Goal: Transaction & Acquisition: Purchase product/service

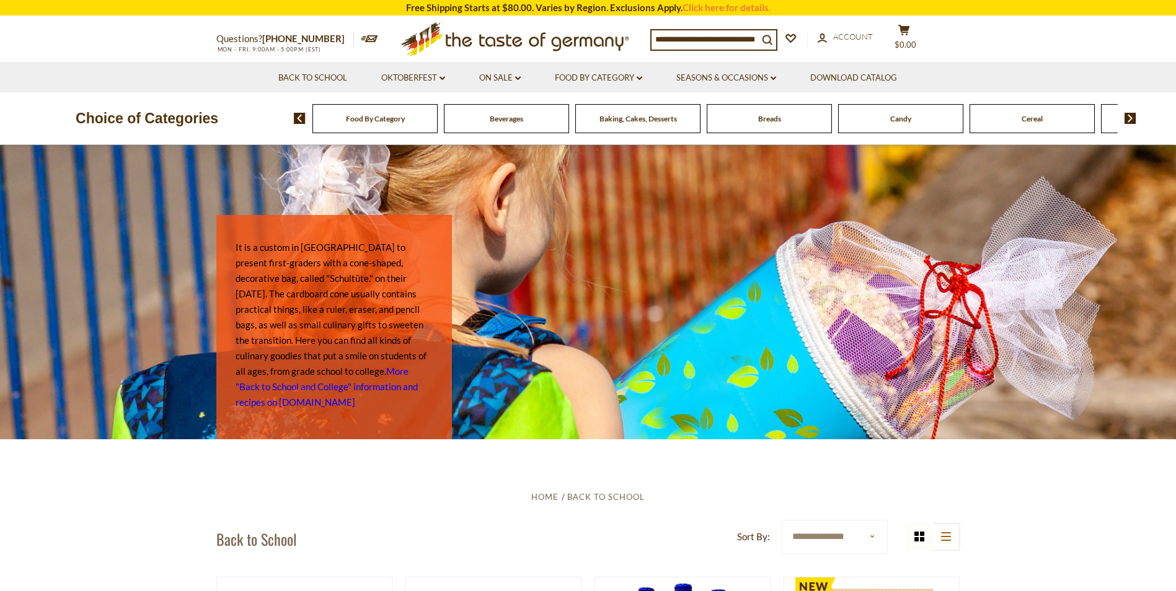
click at [405, 128] on div "Food By Category" at bounding box center [374, 118] width 125 height 29
click at [387, 125] on div "Food By Category" at bounding box center [374, 118] width 125 height 29
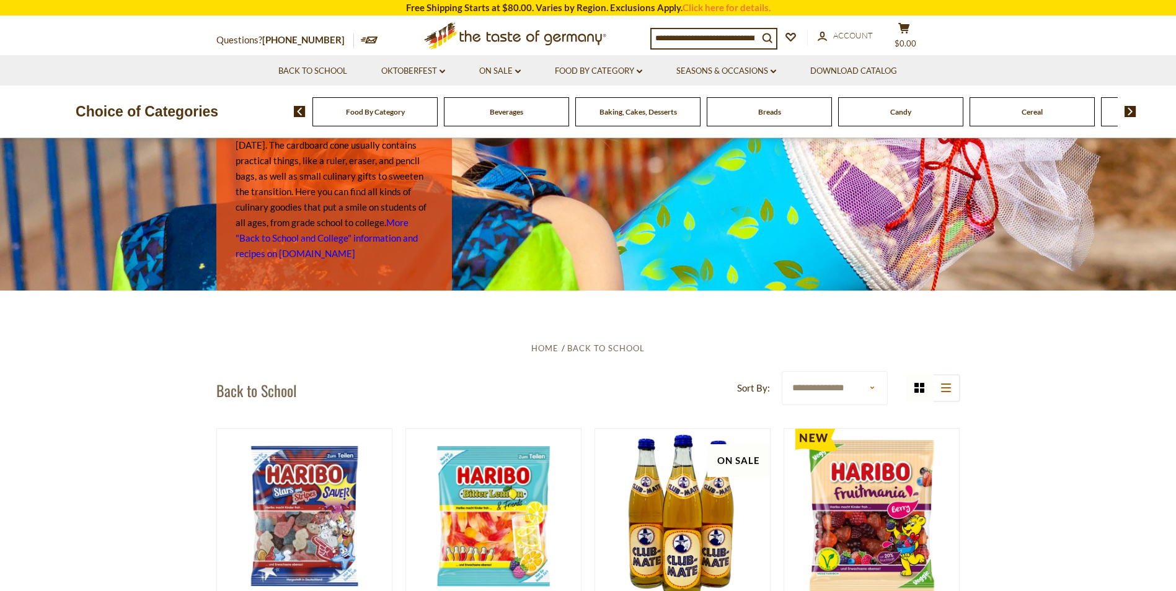
scroll to position [186, 0]
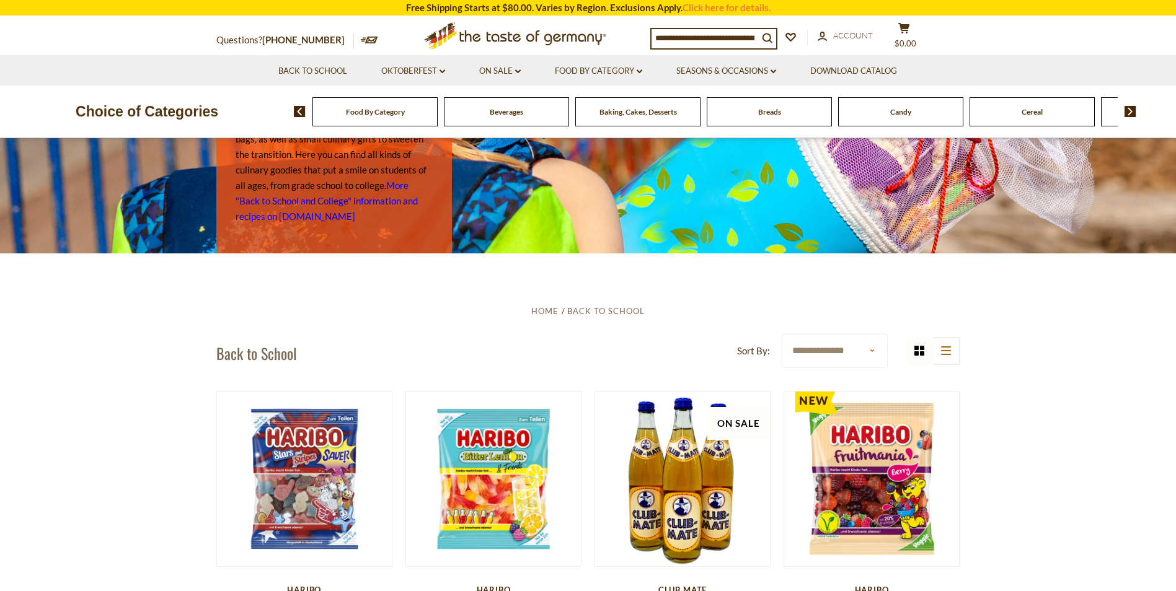
click at [703, 36] on input at bounding box center [704, 37] width 107 height 17
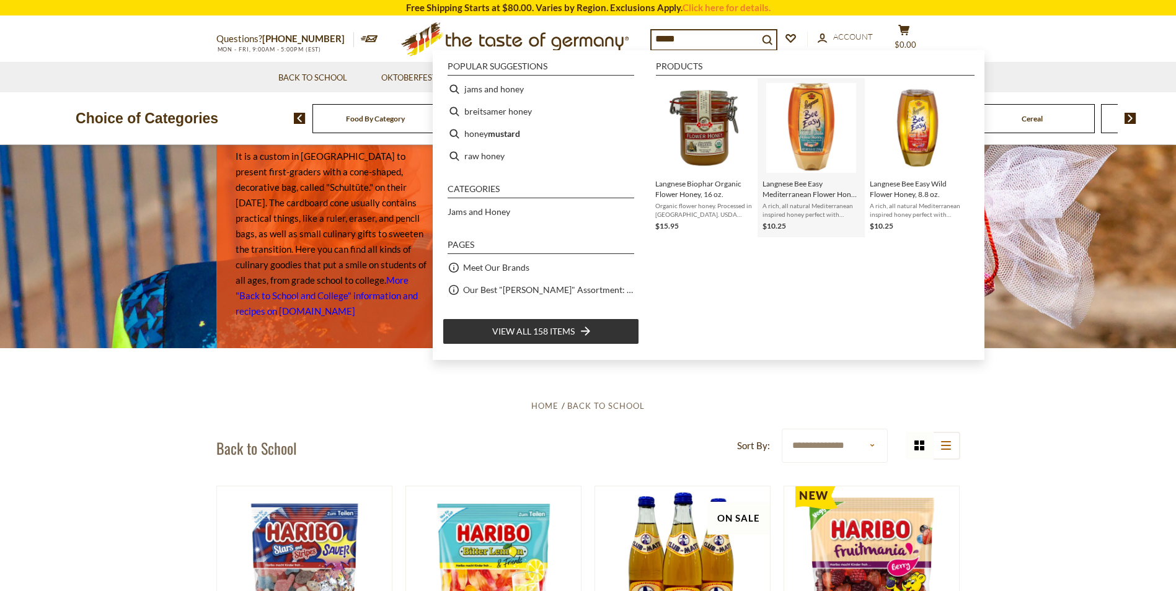
scroll to position [0, 0]
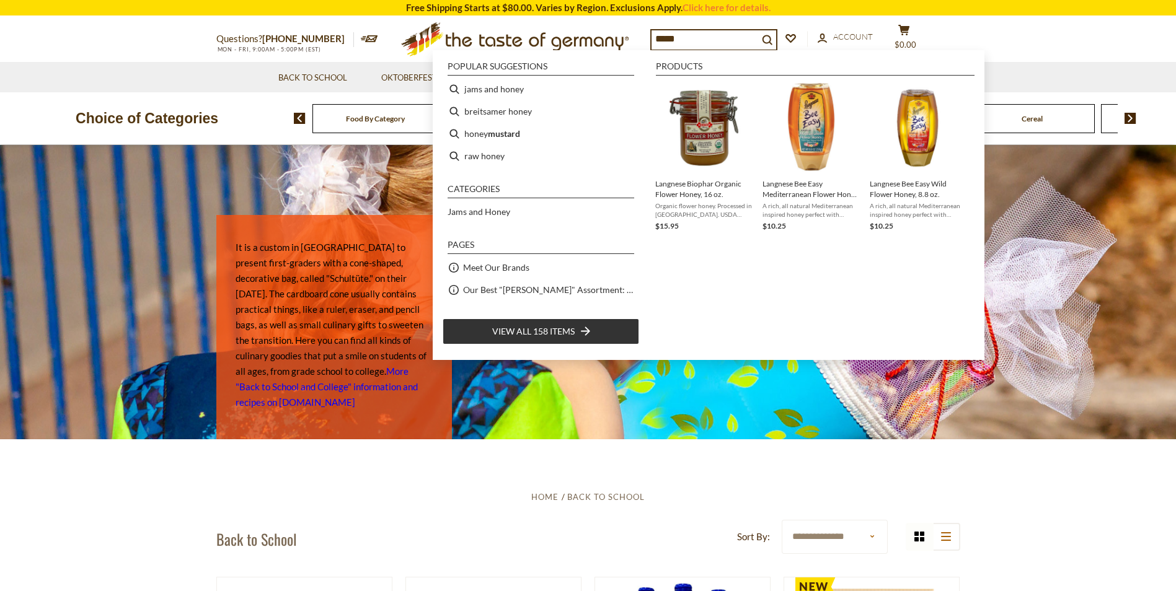
type input "*****"
click at [563, 328] on span "View all 158 items" at bounding box center [533, 332] width 82 height 14
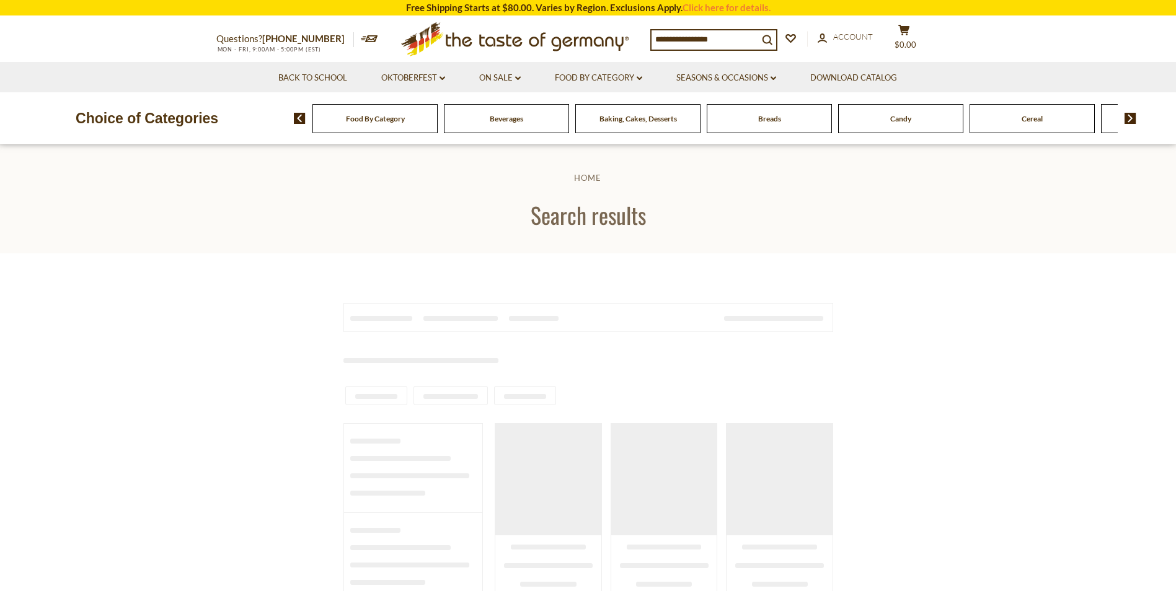
type input "*****"
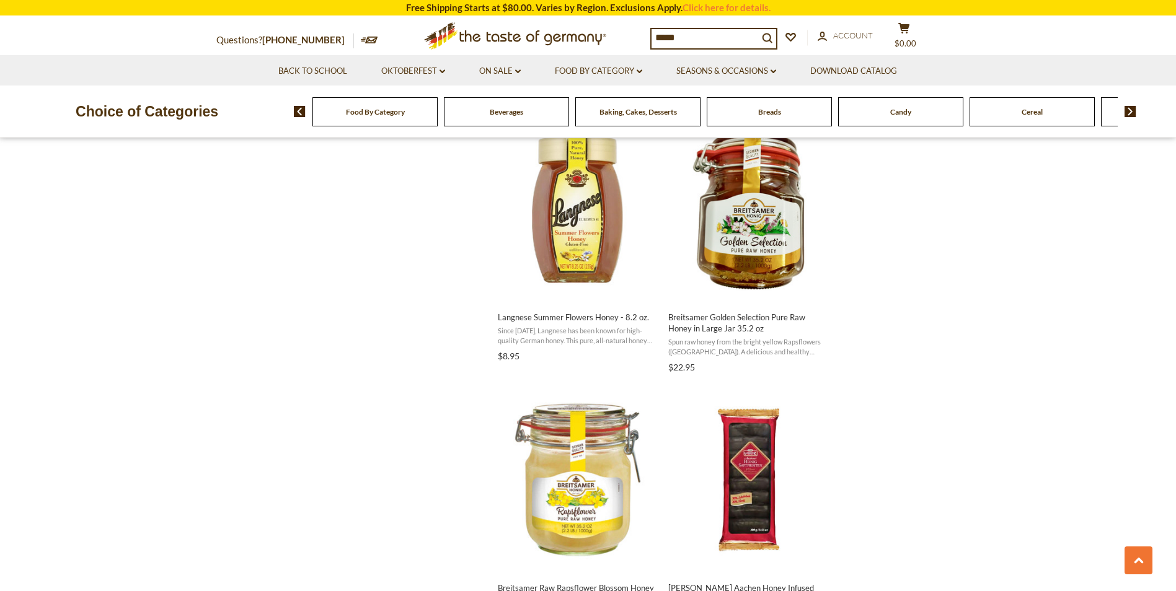
scroll to position [1054, 0]
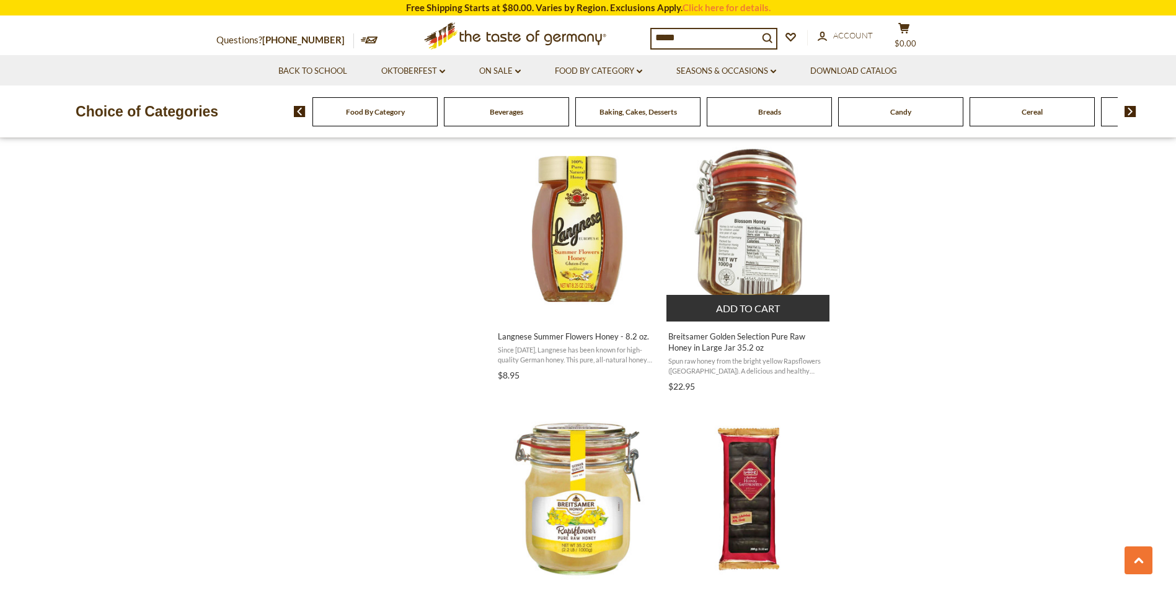
click at [762, 309] on button "Add to cart" at bounding box center [747, 308] width 163 height 27
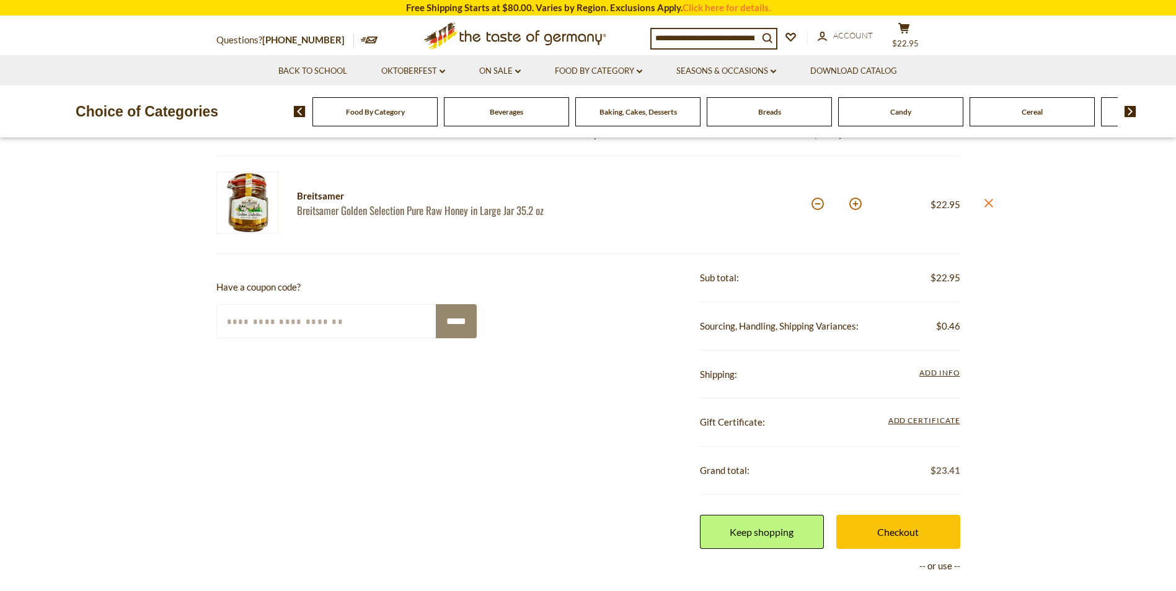
scroll to position [124, 0]
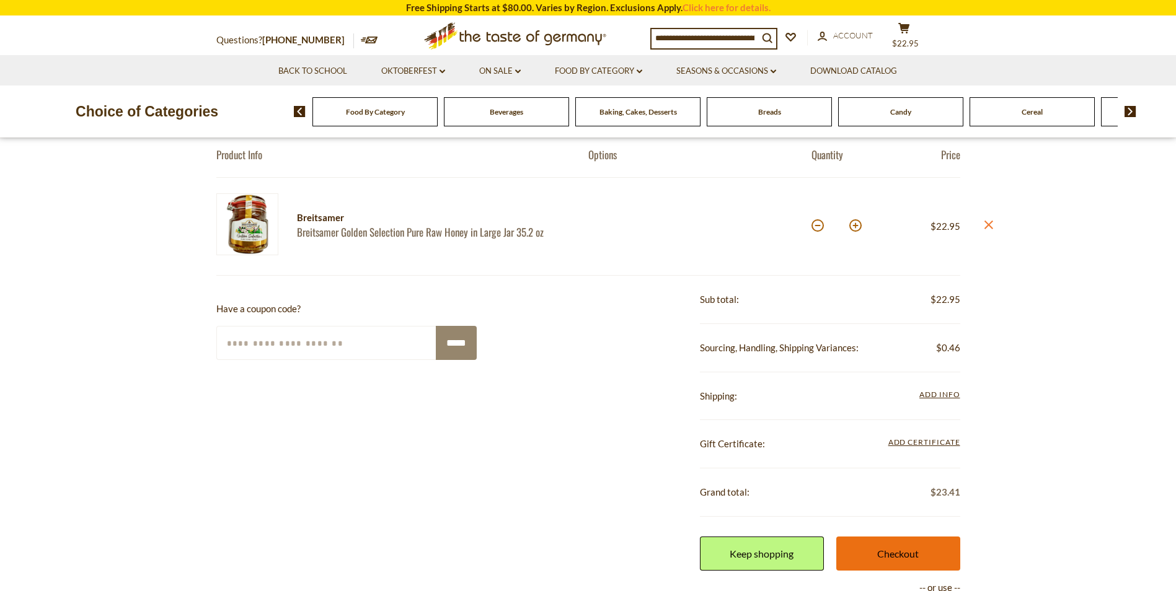
click at [904, 552] on link "Checkout" at bounding box center [898, 554] width 124 height 34
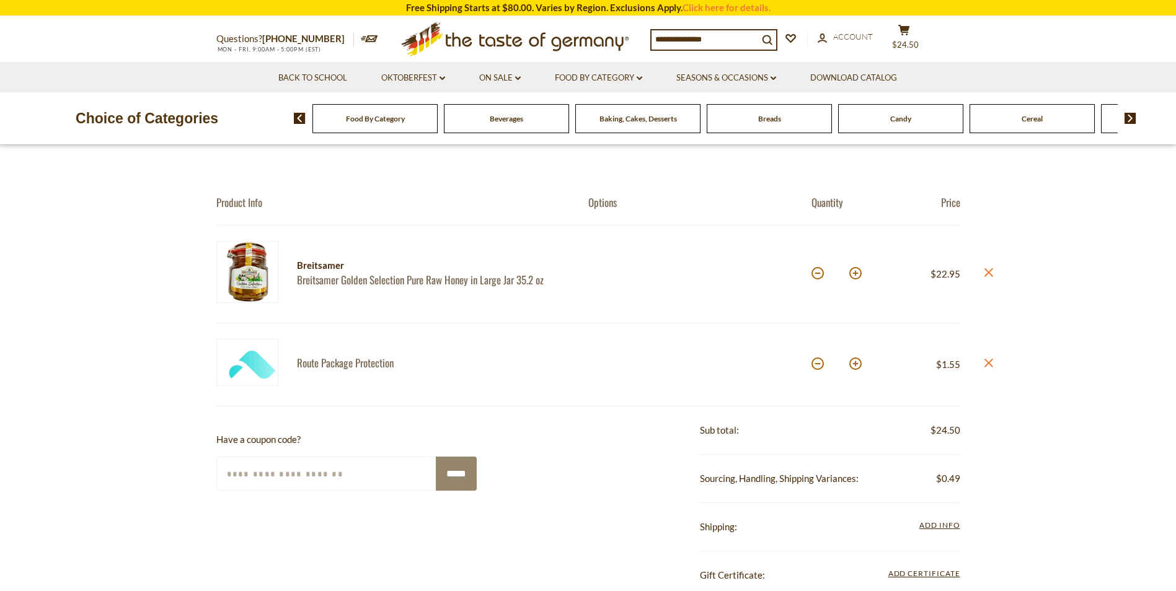
scroll to position [124, 0]
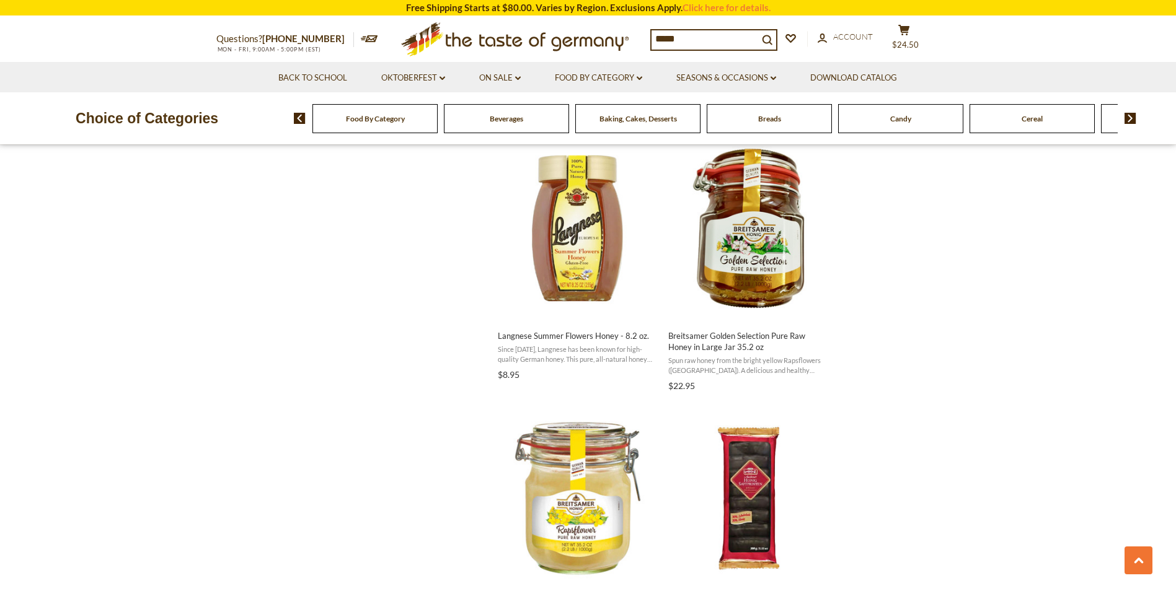
scroll to position [1054, 0]
click at [684, 40] on input "*****" at bounding box center [704, 38] width 107 height 17
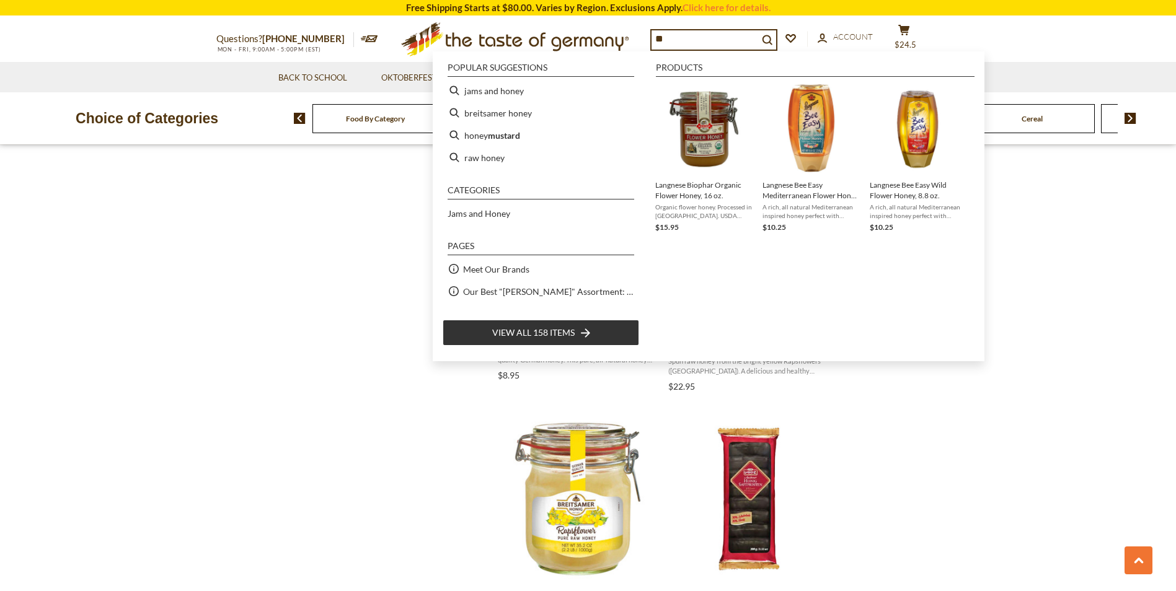
type input "*"
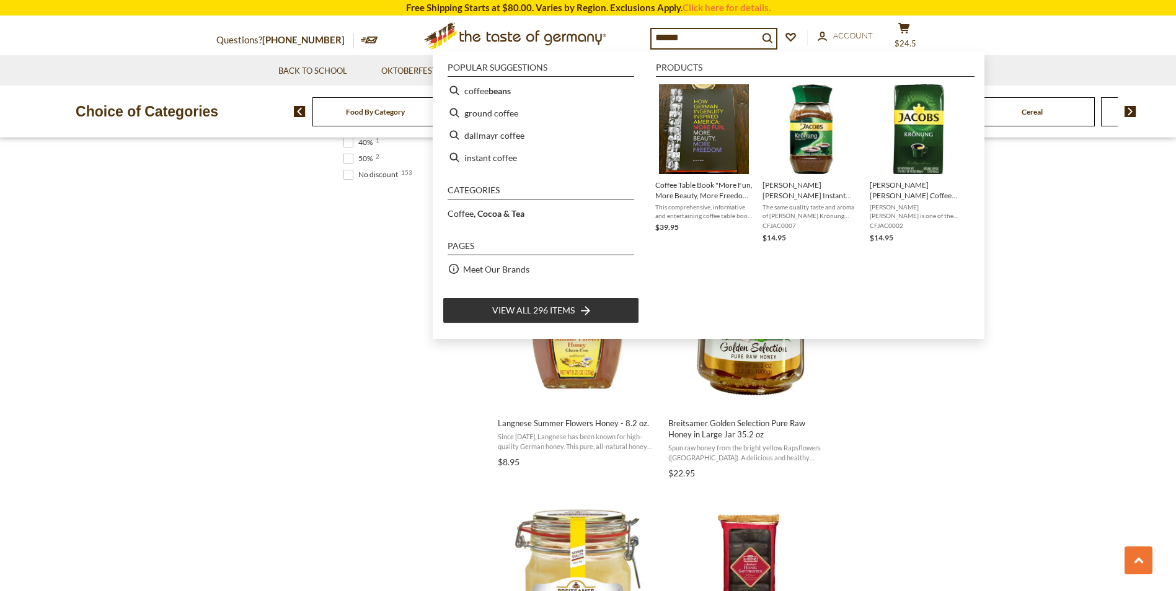
scroll to position [930, 0]
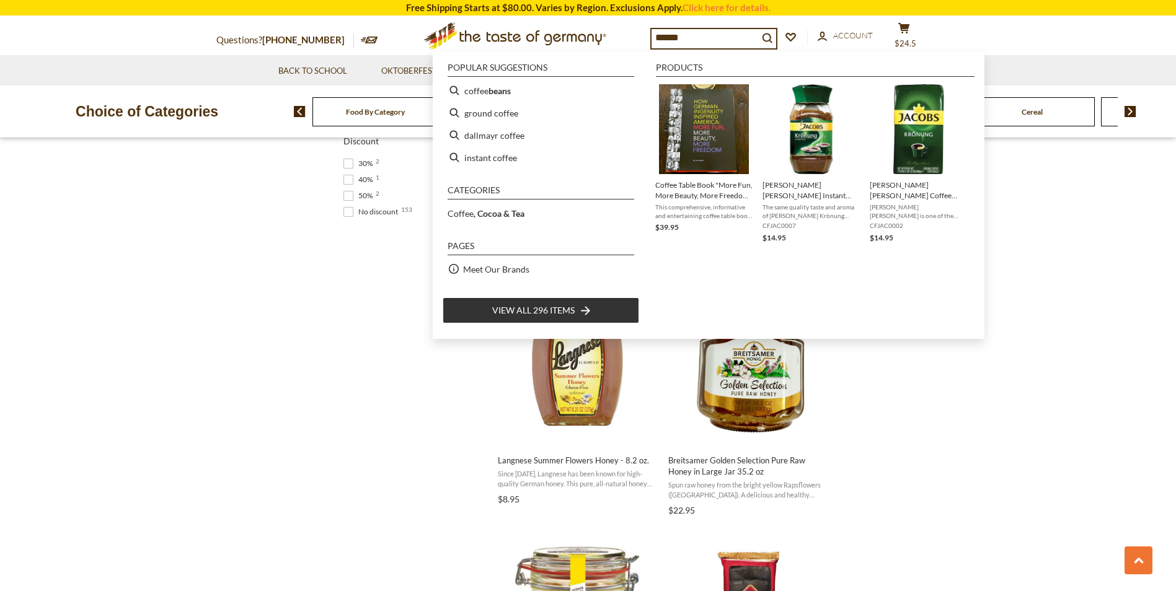
type input "******"
click at [556, 311] on span "View all 296 items" at bounding box center [533, 311] width 82 height 14
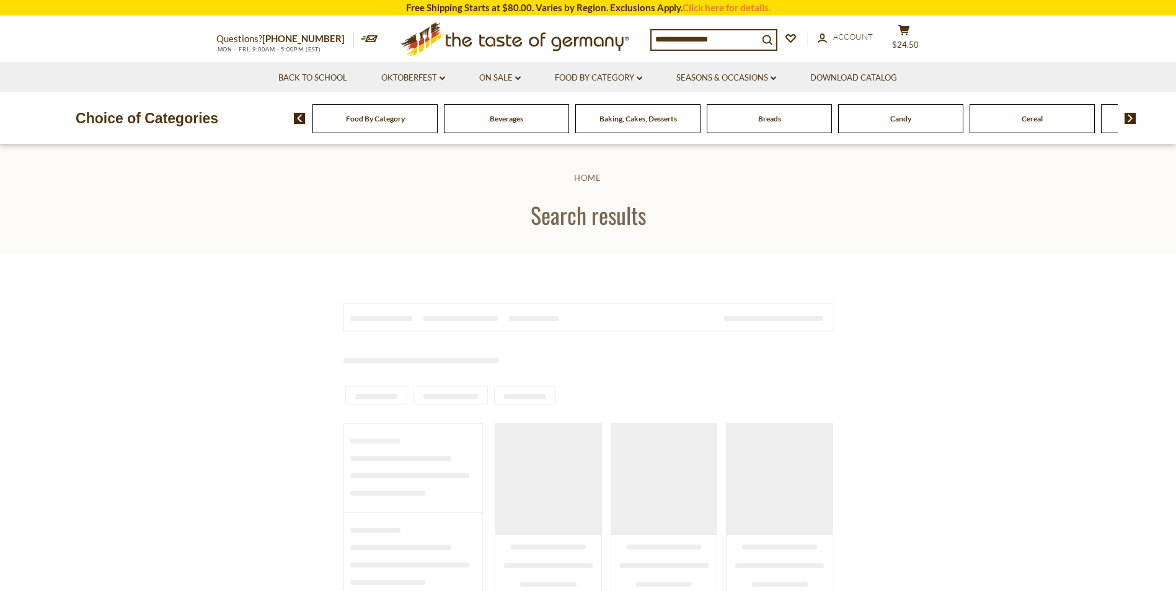
type input "******"
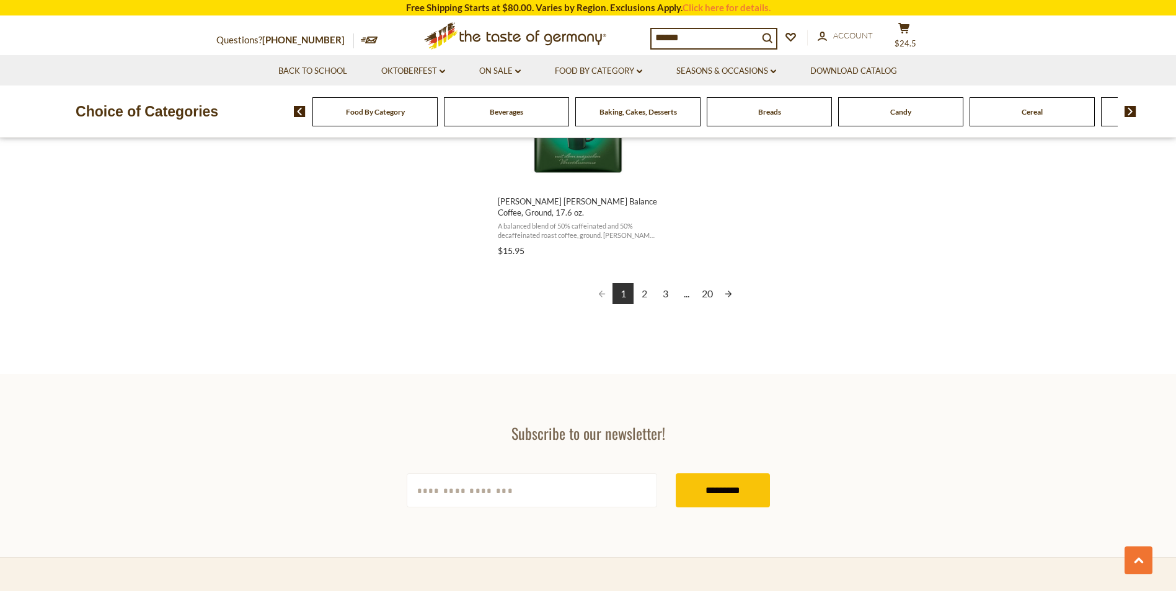
scroll to position [2293, 0]
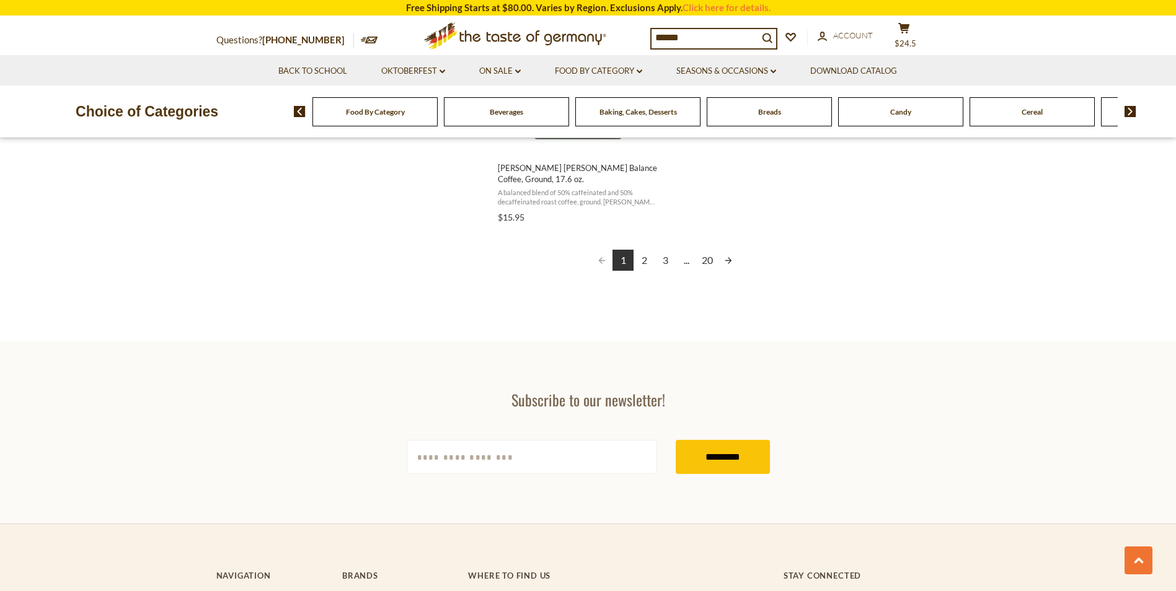
click at [728, 250] on link "Next page" at bounding box center [728, 260] width 21 height 21
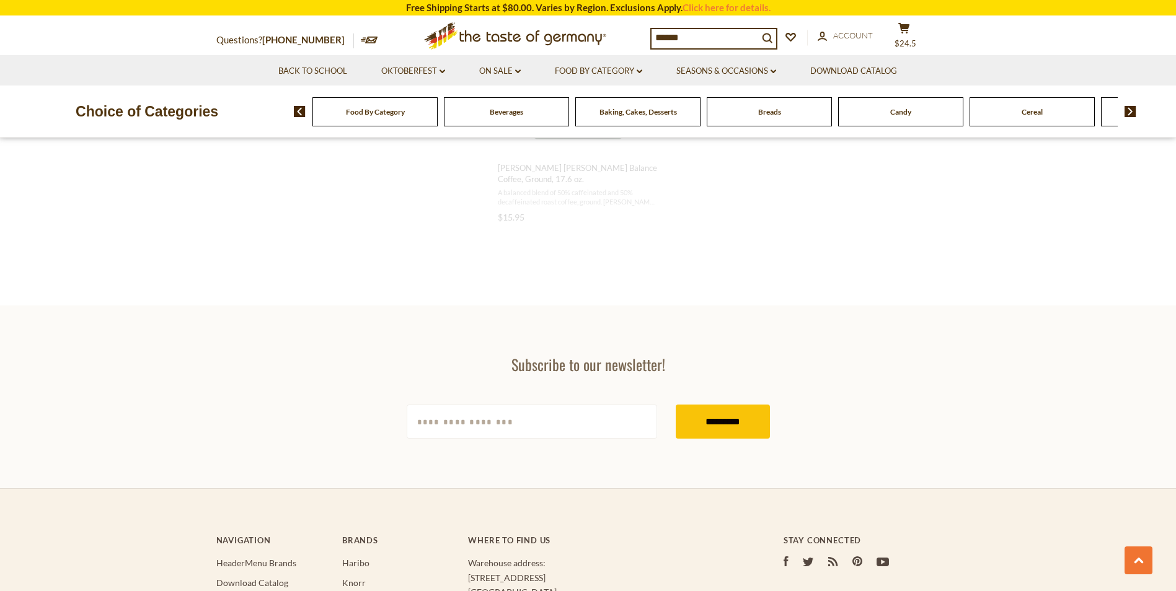
scroll to position [2001, 0]
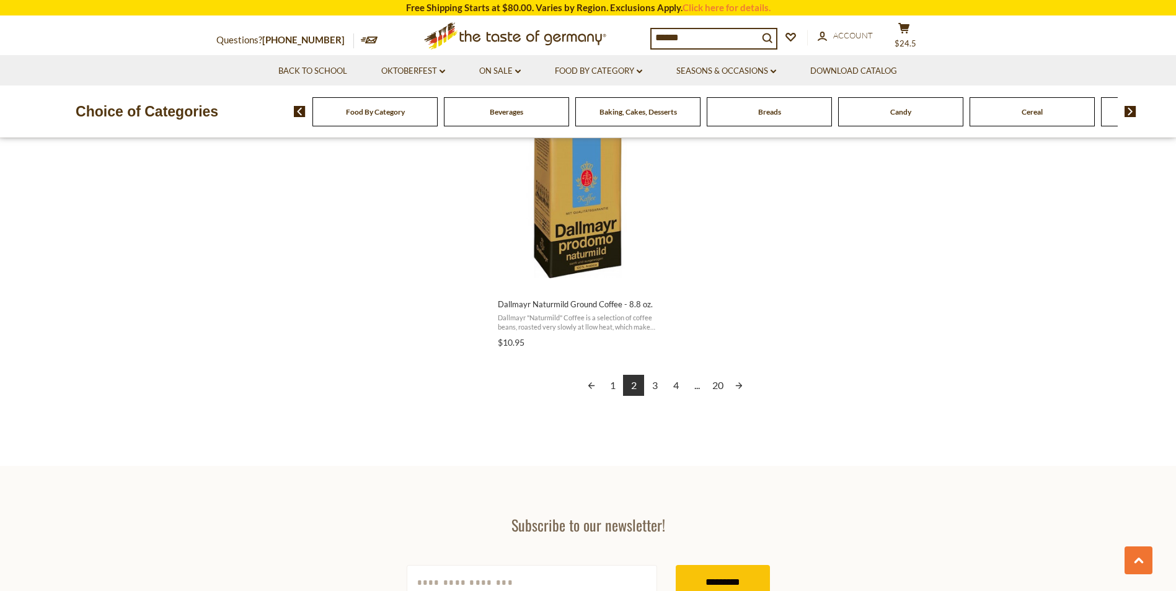
scroll to position [2169, 0]
click at [739, 381] on link "Next page" at bounding box center [738, 384] width 21 height 21
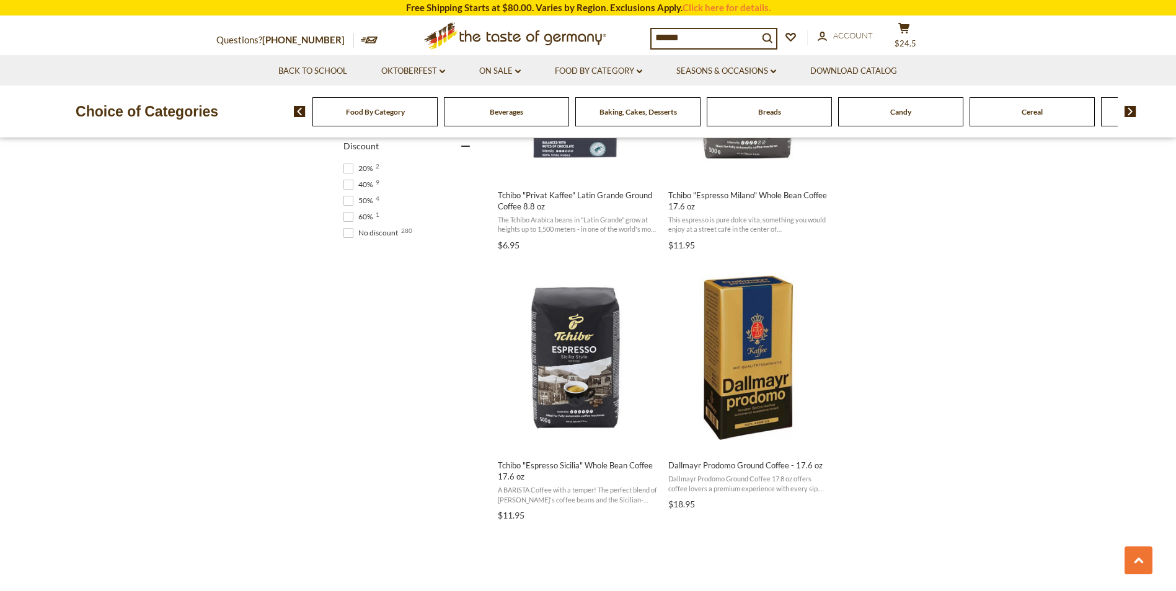
scroll to position [930, 0]
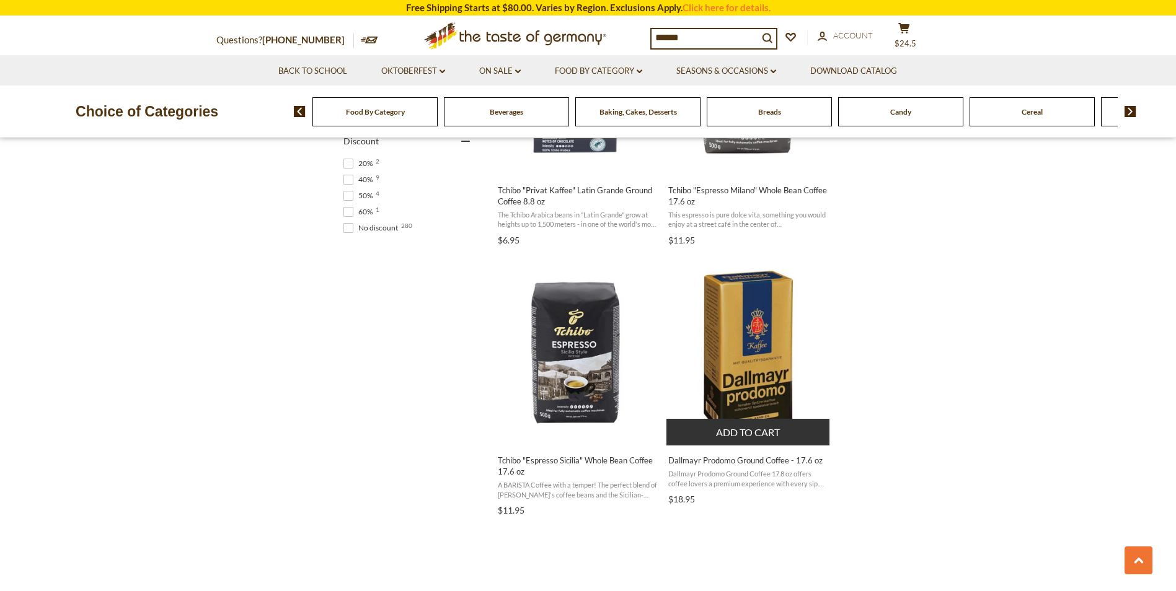
click at [751, 430] on button "Add to cart" at bounding box center [747, 432] width 163 height 27
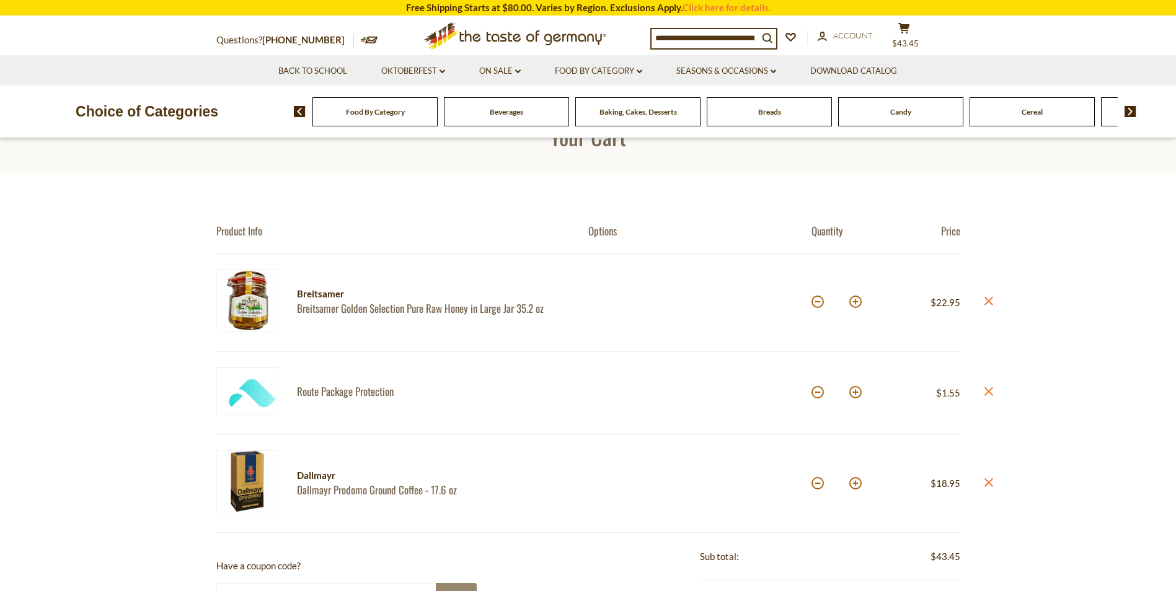
scroll to position [62, 0]
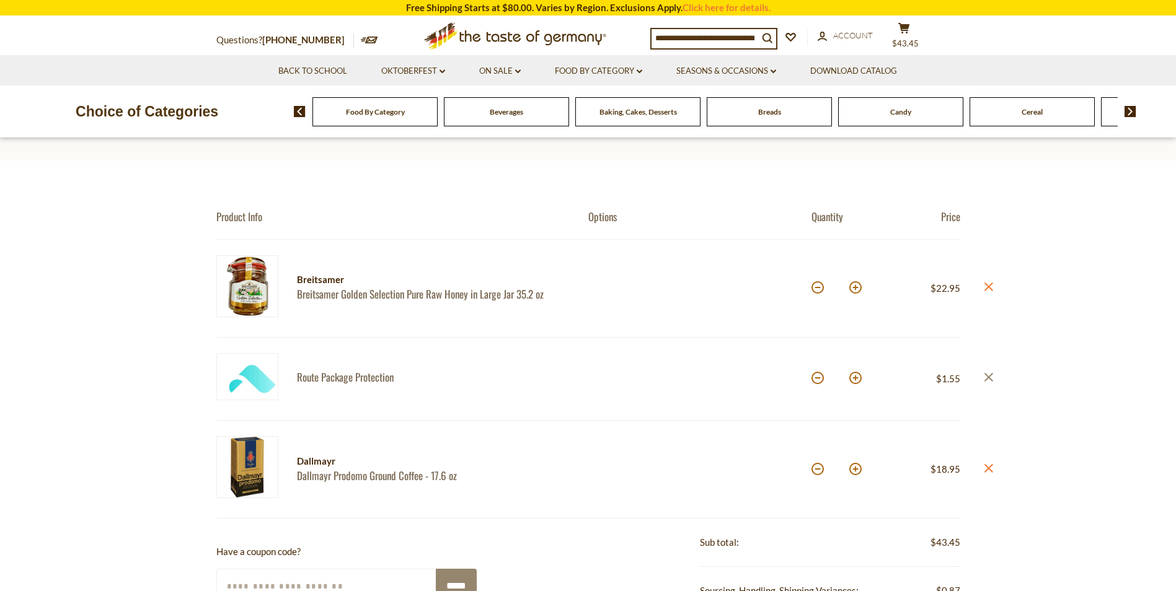
click at [988, 377] on icon at bounding box center [988, 377] width 9 height 9
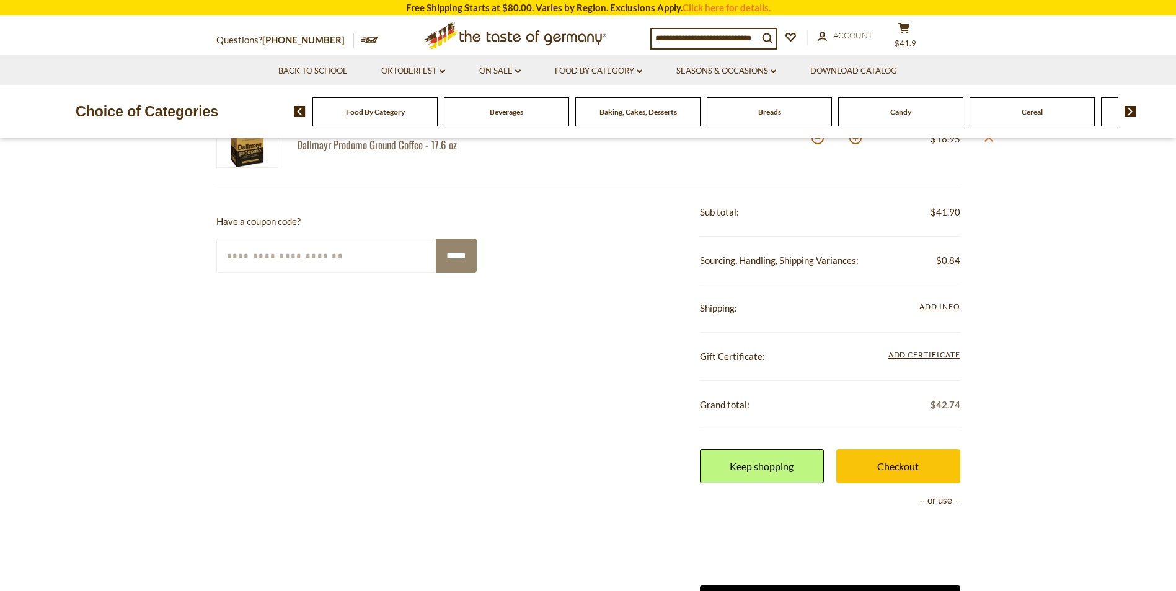
scroll to position [310, 0]
click at [895, 467] on link "Checkout" at bounding box center [898, 466] width 124 height 34
